Goal: Task Accomplishment & Management: Use online tool/utility

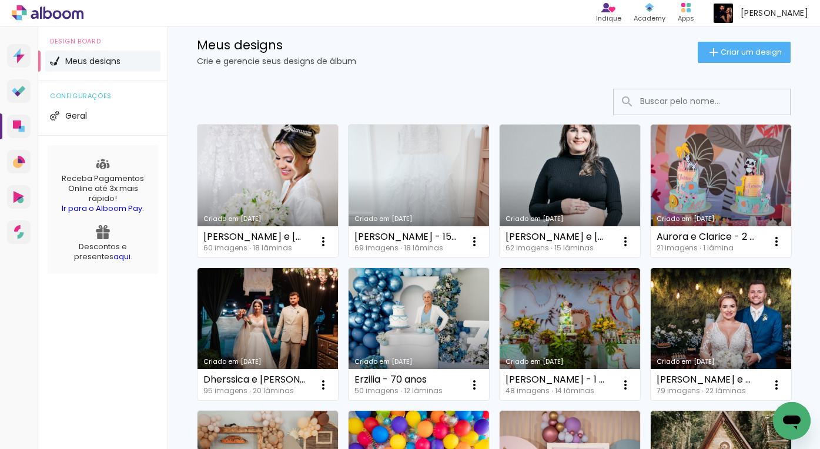
scroll to position [29, 0]
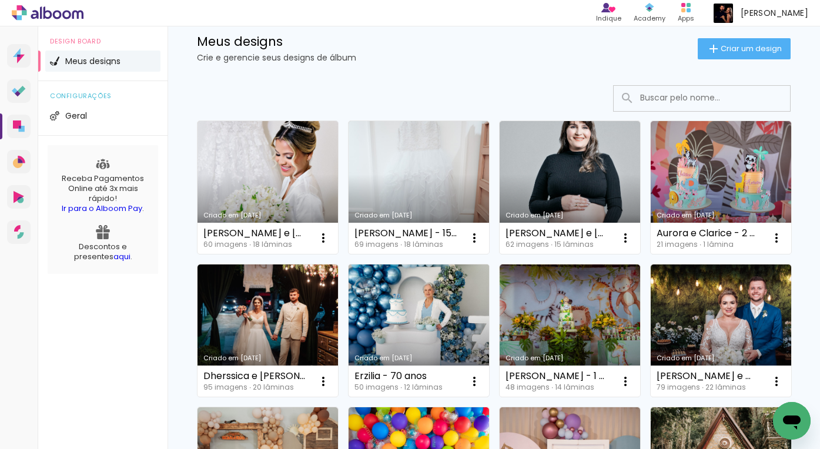
click at [439, 307] on link "Criado em [DATE]" at bounding box center [418, 330] width 140 height 133
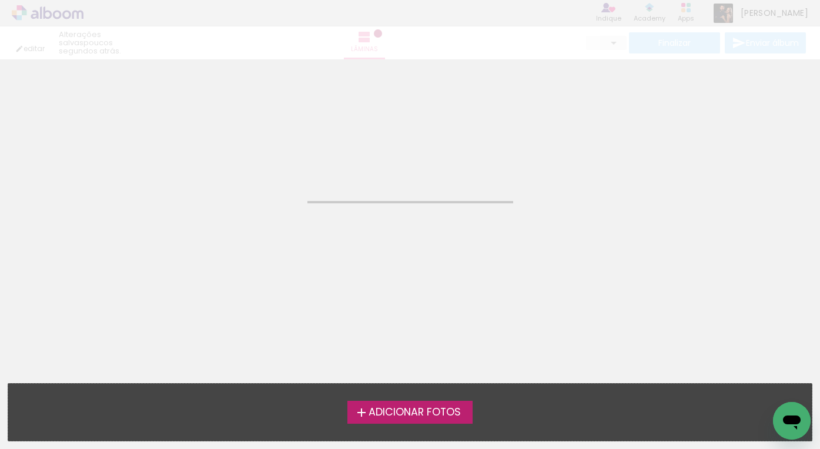
click at [439, 307] on neon-animated-pages "Confirmar Cancelar" at bounding box center [410, 254] width 820 height 390
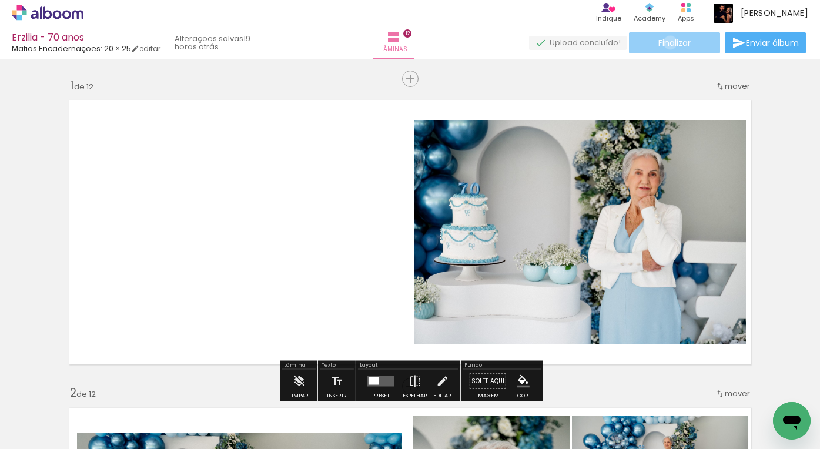
click at [666, 42] on span "Finalizar" at bounding box center [674, 43] width 32 height 8
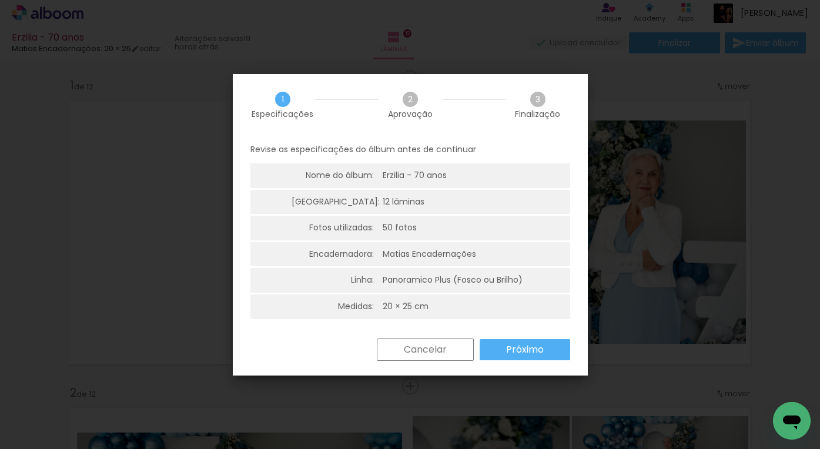
click at [0, 0] on slot "Próximo" at bounding box center [0, 0] width 0 height 0
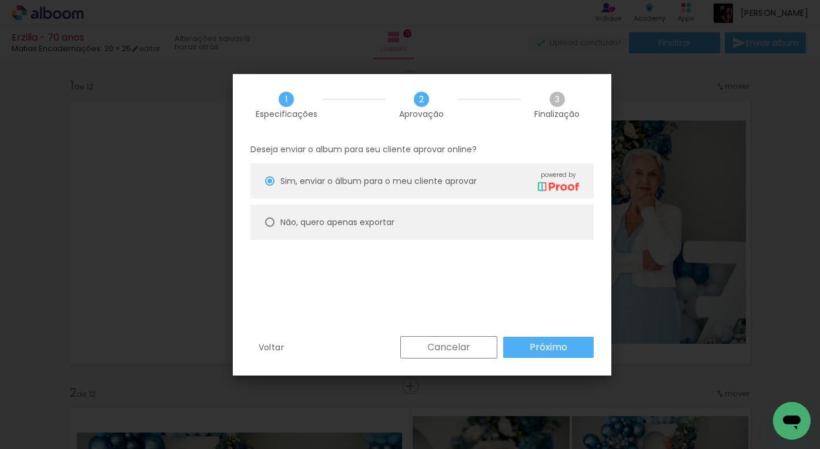
click at [268, 186] on div at bounding box center [269, 180] width 9 height 9
type paper-radio-button "on"
click at [0, 0] on slot "Próximo" at bounding box center [0, 0] width 0 height 0
type input "Alta, 300 DPI"
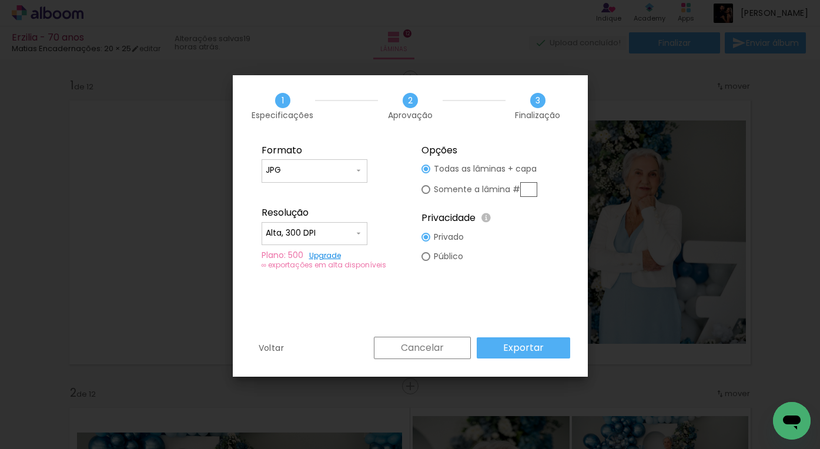
click at [0, 0] on slot "Exportar" at bounding box center [0, 0] width 0 height 0
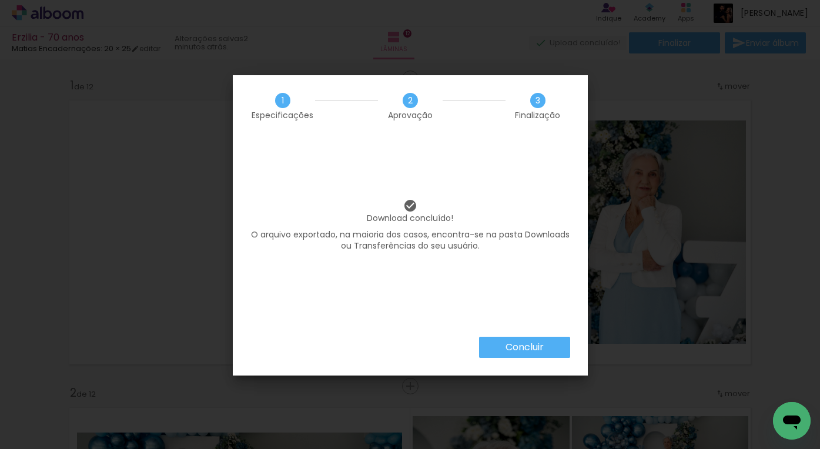
click at [0, 0] on slot "Concluir" at bounding box center [0, 0] width 0 height 0
